Goal: Transaction & Acquisition: Purchase product/service

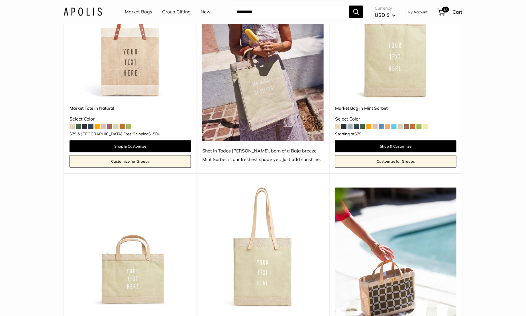
scroll to position [361, 0]
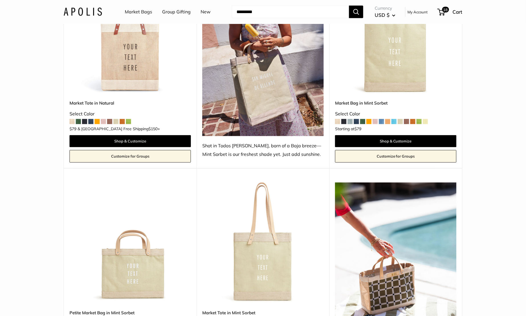
click at [131, 9] on link "Market Bags" at bounding box center [138, 12] width 27 height 9
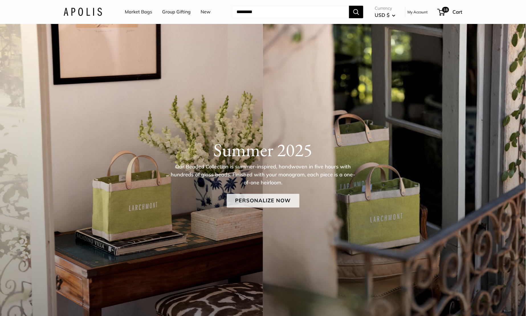
click at [264, 199] on link "Personalize Now" at bounding box center [263, 201] width 73 height 14
click at [264, 203] on link "Personalize Now" at bounding box center [263, 201] width 73 height 14
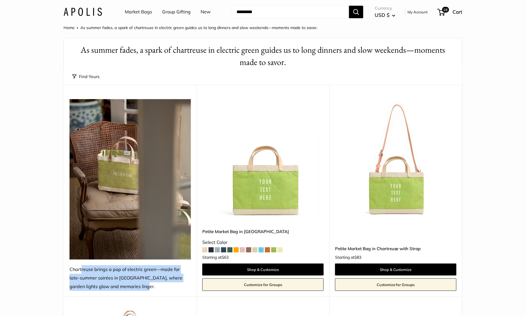
drag, startPoint x: 119, startPoint y: 289, endPoint x: 63, endPoint y: 269, distance: 59.1
copy div "Chartreuse brings a pop of electric green—made for late-summer soirées in Larch…"
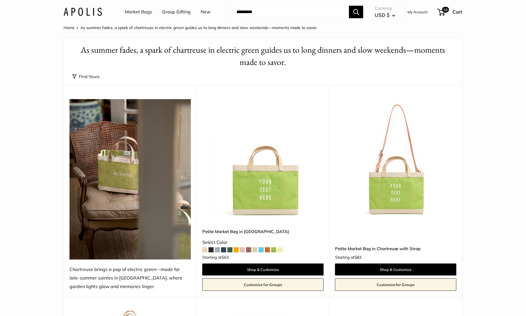
click at [275, 7] on input "Search..." at bounding box center [290, 12] width 117 height 13
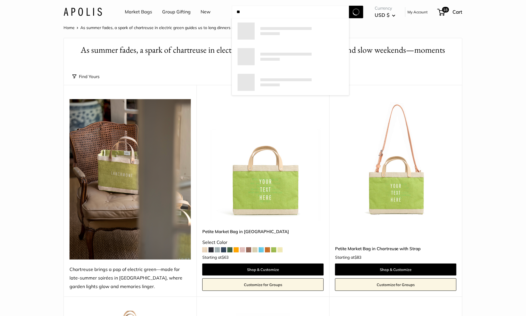
type input "*"
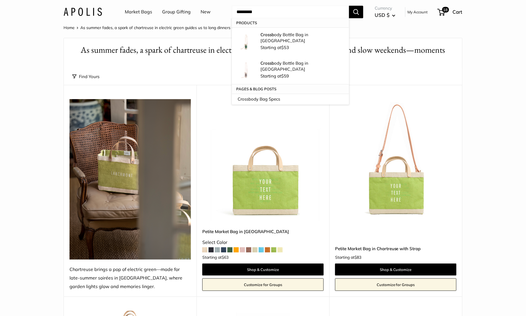
type input "*********"
click at [349, 6] on button "Search" at bounding box center [356, 12] width 14 height 13
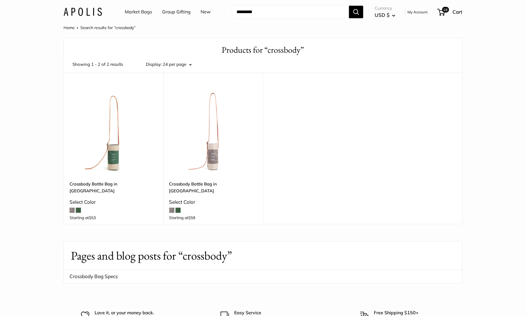
click at [94, 7] on div "Market Bags Group Gifting New Need help? Text Us: 20919 [EMAIL_ADDRESS][DOMAIN_…" at bounding box center [263, 12] width 399 height 18
click at [91, 14] on img at bounding box center [83, 12] width 38 height 8
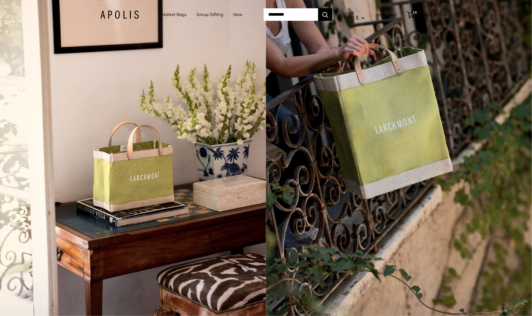
click at [207, 14] on link "Group Gifting" at bounding box center [209, 15] width 27 height 8
